Goal: Task Accomplishment & Management: Use online tool/utility

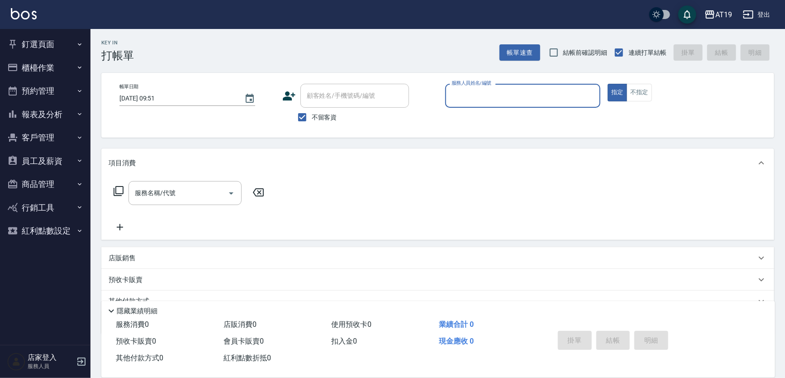
click at [58, 48] on button "釘選頁面" at bounding box center [45, 45] width 83 height 24
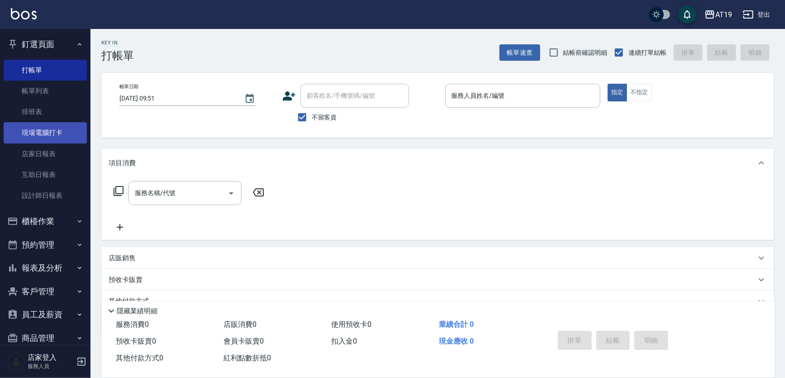
click at [44, 135] on link "現場電腦打卡" at bounding box center [45, 132] width 83 height 21
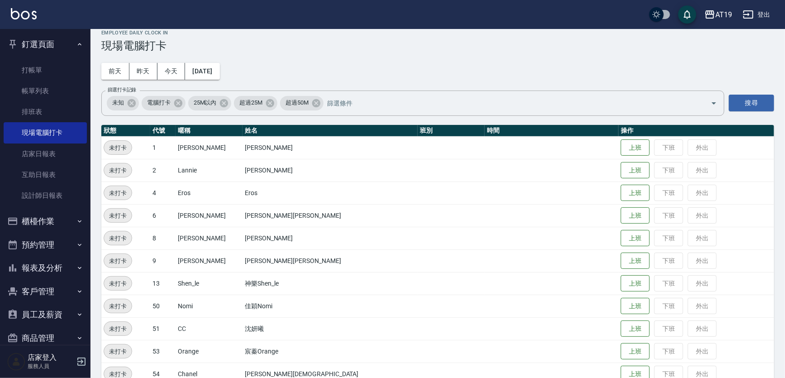
scroll to position [28, 0]
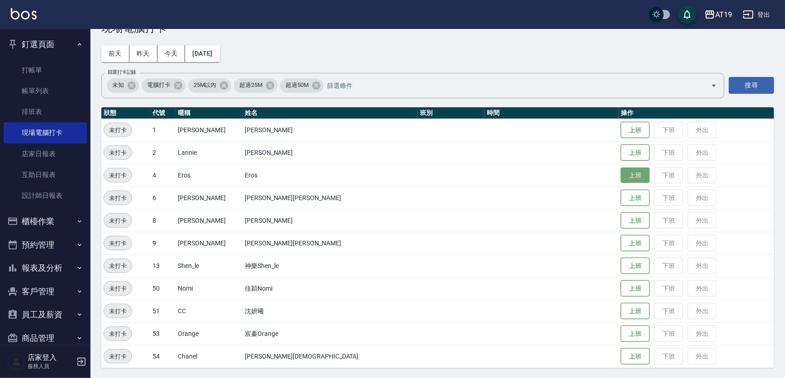
click at [621, 177] on button "上班" at bounding box center [635, 175] width 29 height 16
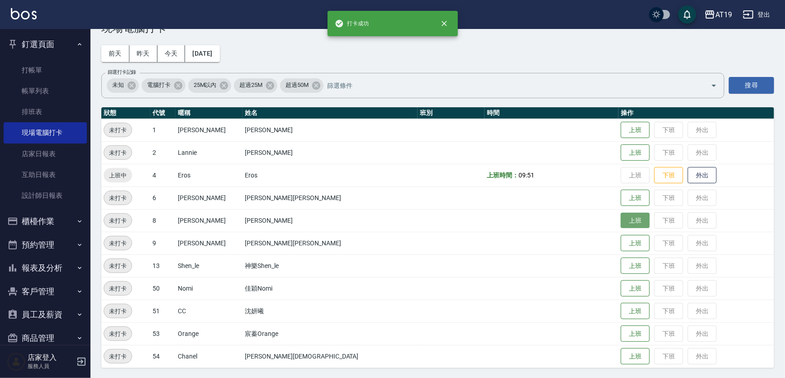
click at [621, 217] on button "上班" at bounding box center [635, 221] width 29 height 16
click at [577, 57] on div "Employee Daily Clock In 現場電腦打卡 前天 昨天 今天 2025/08/23 篩選打卡記錄 未知 電腦打卡 25M以內 超過25M 超…" at bounding box center [438, 189] width 695 height 377
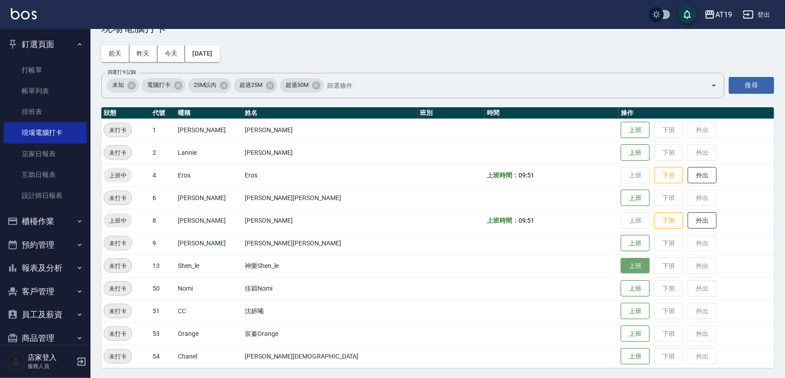
click at [621, 265] on button "上班" at bounding box center [635, 266] width 29 height 16
click at [621, 155] on button "上班" at bounding box center [635, 153] width 29 height 16
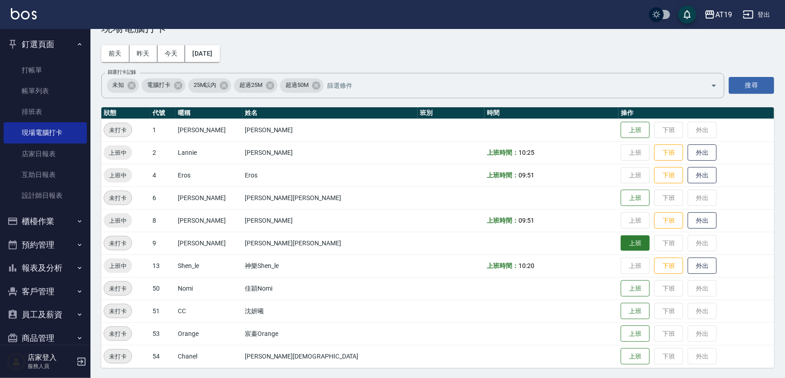
click at [621, 239] on button "上班" at bounding box center [635, 243] width 29 height 16
click at [621, 288] on button "上班" at bounding box center [635, 289] width 29 height 16
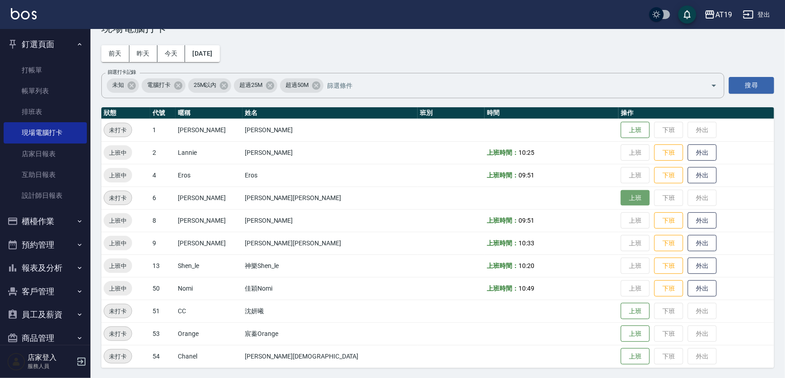
click at [621, 199] on button "上班" at bounding box center [635, 198] width 29 height 16
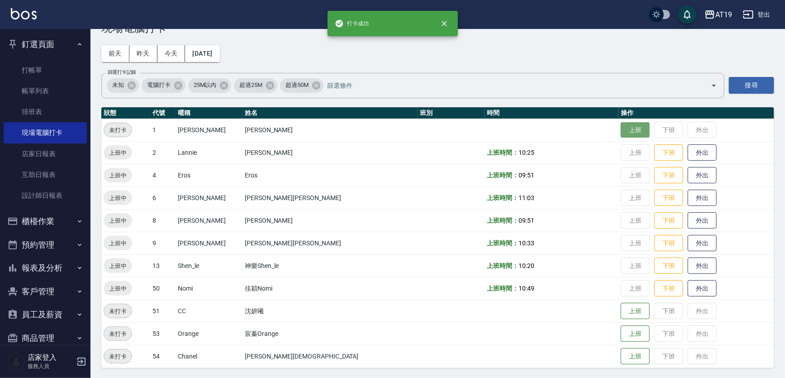
click at [621, 129] on button "上班" at bounding box center [635, 130] width 29 height 16
